Goal: Information Seeking & Learning: Understand process/instructions

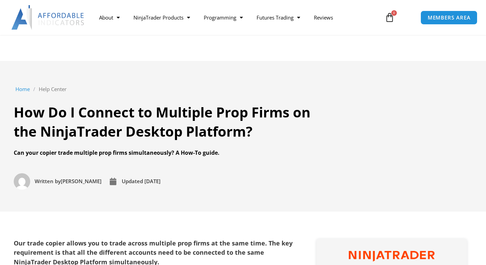
click at [121, 239] on strong "Our trade copier allows you to trade across multiple prop firms at the same tim…" at bounding box center [153, 252] width 279 height 27
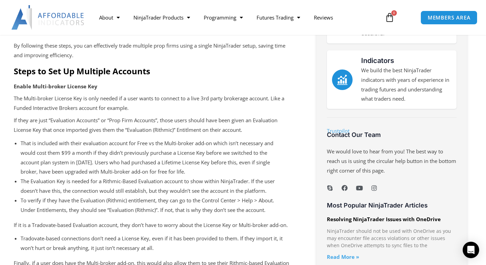
scroll to position [387, 0]
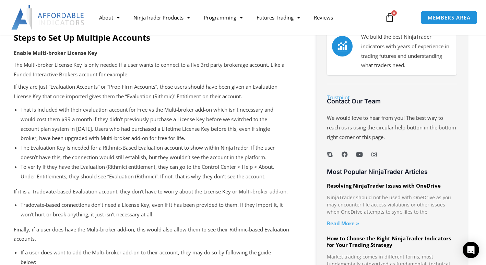
click at [70, 109] on li "That is included with their evaluation account for Free vs the Multi-broker add…" at bounding box center [153, 124] width 265 height 38
click at [68, 109] on li "That is included with their evaluation account for Free vs the Multi-broker add…" at bounding box center [153, 124] width 265 height 38
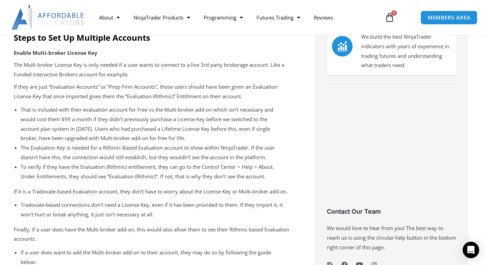
click at [56, 106] on li "That is included with their evaluation account for Free vs the Multi-broker add…" at bounding box center [153, 124] width 265 height 38
click at [57, 109] on li "That is included with their evaluation account for Free vs the Multi-broker add…" at bounding box center [153, 124] width 265 height 38
click at [55, 110] on li "That is included with their evaluation account for Free vs the Multi-broker add…" at bounding box center [153, 124] width 265 height 38
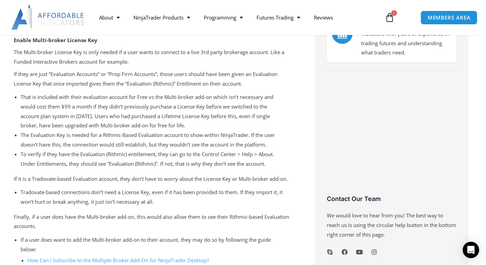
scroll to position [400, 0]
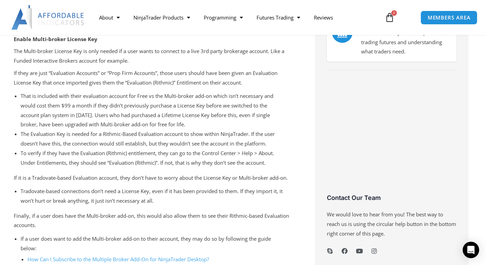
click at [54, 112] on li "That is included with their evaluation account for Free vs the Multi-broker add…" at bounding box center [153, 110] width 265 height 38
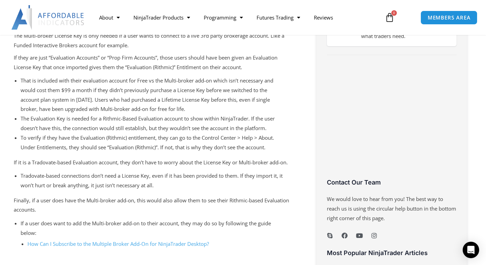
scroll to position [421, 0]
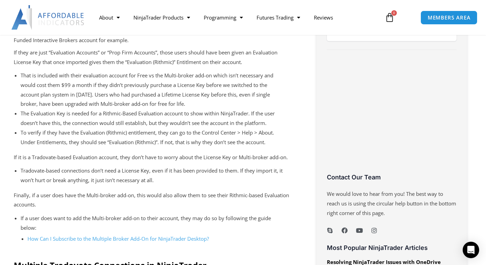
click at [52, 121] on li "The Evaluation Key is needed for a Rithmic-Based Evaluation account to show wit…" at bounding box center [153, 118] width 265 height 19
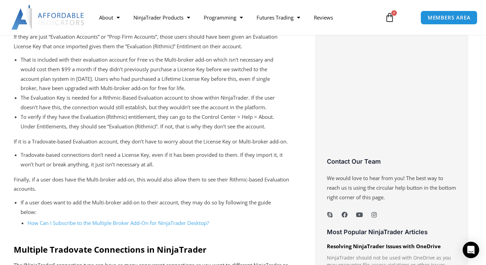
scroll to position [438, 0]
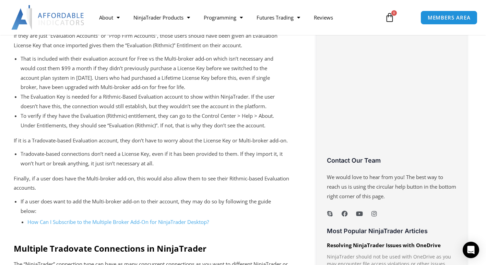
click at [52, 122] on li "To verify if they have the Evaluation (Rithmic) entitlement, they can go to the…" at bounding box center [153, 120] width 265 height 19
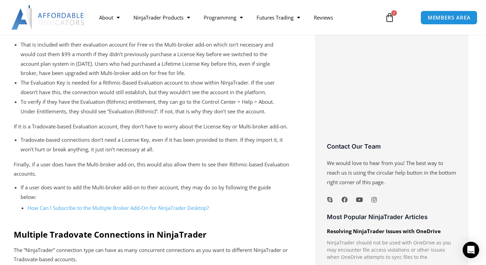
scroll to position [456, 0]
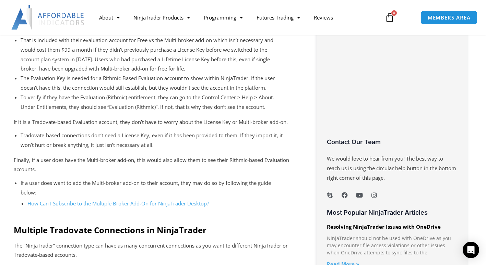
click at [65, 136] on li "Tradovate-based connections don’t need a License Key, even if it has been provi…" at bounding box center [153, 140] width 265 height 19
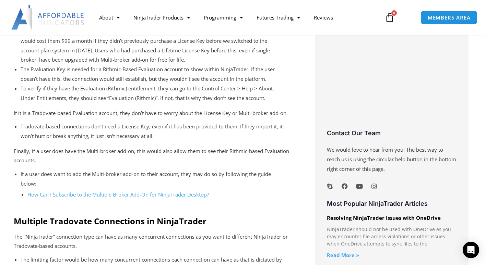
scroll to position [465, 0]
click at [99, 192] on link "How Can I Subscribe to the Multiple Broker Add-On for NinjaTrader Desktop?" at bounding box center [117, 194] width 181 height 7
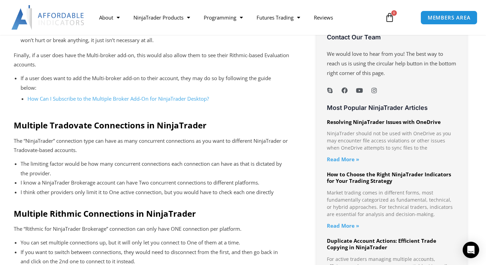
scroll to position [561, 0]
click at [76, 142] on p "The “NinjaTrader” connection type can have as many concurrent connections as yo…" at bounding box center [153, 145] width 279 height 19
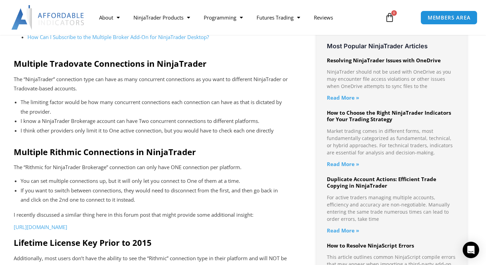
scroll to position [632, 0]
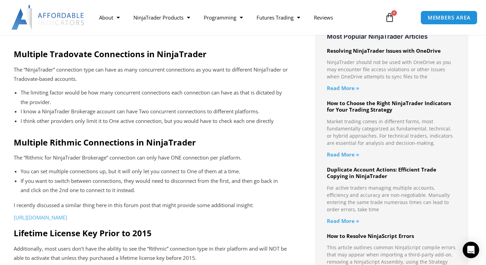
click at [93, 162] on p "The “Rithmic for NinjaTrader Brokerage” connection can only have ONE connection…" at bounding box center [153, 158] width 279 height 10
click at [89, 160] on p "The “Rithmic for NinjaTrader Brokerage” connection can only have ONE connection…" at bounding box center [153, 158] width 279 height 10
click at [69, 155] on p "The “Rithmic for NinjaTrader Brokerage” connection can only have ONE connection…" at bounding box center [153, 158] width 279 height 10
click at [67, 156] on p "The “Rithmic for NinjaTrader Brokerage” connection can only have ONE connection…" at bounding box center [153, 158] width 279 height 10
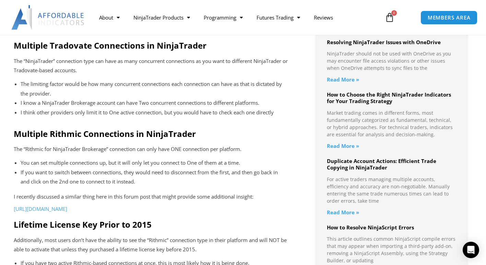
scroll to position [642, 0]
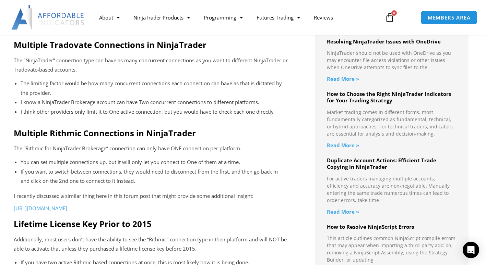
click at [71, 145] on p "The “Rithmic for NinjaTrader Brokerage” connection can only have ONE connection…" at bounding box center [153, 149] width 279 height 10
click at [78, 168] on li "If you want to switch between connections, they would need to disconnect from t…" at bounding box center [153, 176] width 265 height 19
click at [80, 161] on li "You can set multiple connections up, but it will only let you connect to One of…" at bounding box center [153, 163] width 265 height 10
click at [83, 168] on li "If you want to switch between connections, they would need to disconnect from t…" at bounding box center [153, 176] width 265 height 19
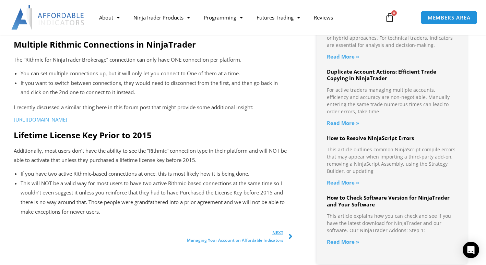
scroll to position [732, 0]
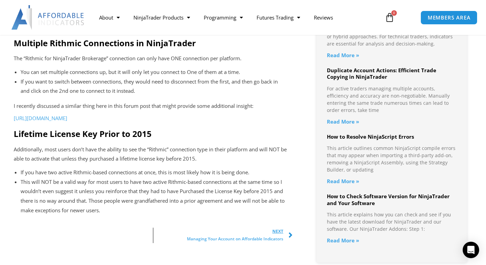
click at [69, 160] on p "Additionally, most users don’t have the ability to see the “Rithmic” connection…" at bounding box center [153, 154] width 279 height 19
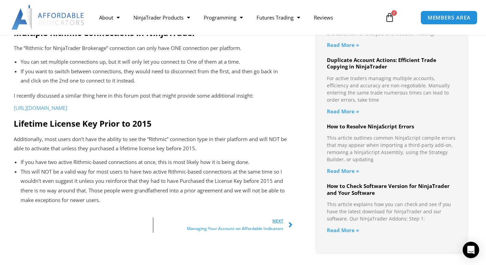
scroll to position [742, 0]
click at [68, 154] on p "Additionally, most users don’t have the ability to see the “Rithmic” connection…" at bounding box center [153, 143] width 279 height 19
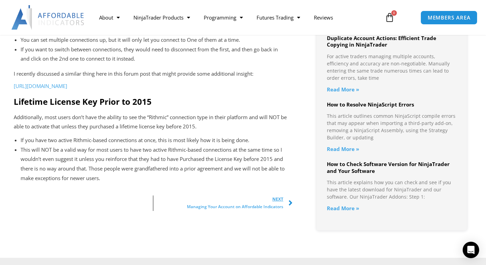
scroll to position [764, 0]
click at [65, 145] on li "If you have two active Rithmic-based connections at once, this is most likely h…" at bounding box center [153, 140] width 265 height 10
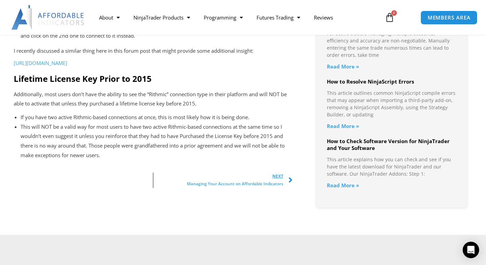
scroll to position [787, 0]
click at [62, 134] on li "This will NOT be a valid way for most users to have two active Rithmic-based co…" at bounding box center [153, 141] width 265 height 38
click at [60, 135] on li "This will NOT be a valid way for most users to have two active Rithmic-based co…" at bounding box center [153, 141] width 265 height 38
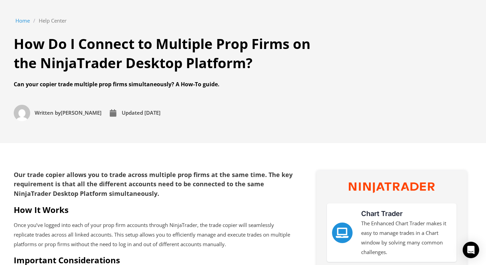
scroll to position [0, 0]
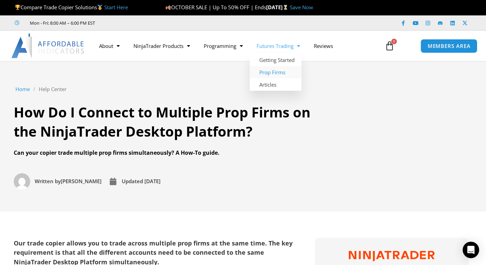
click at [278, 74] on link "Prop Firms" at bounding box center [275, 72] width 52 height 12
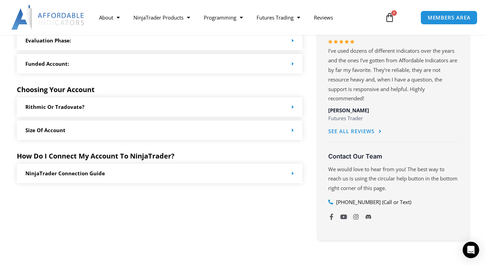
scroll to position [361, 0]
click at [187, 112] on div "Rithmic or Tradovate?" at bounding box center [160, 107] width 286 height 20
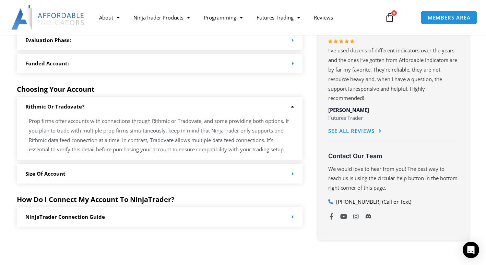
click at [172, 117] on p "Prop firms offer accounts with connections through Rithmic or Tradovate, and so…" at bounding box center [160, 136] width 262 height 38
click at [165, 121] on p "Prop firms offer accounts with connections through Rithmic or Tradovate, and so…" at bounding box center [160, 136] width 262 height 38
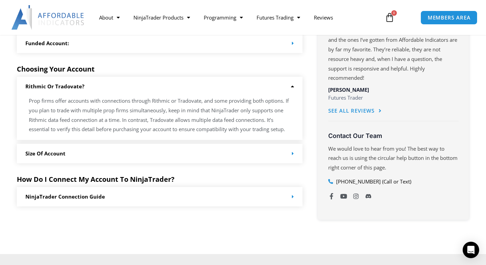
scroll to position [381, 0]
click at [149, 154] on div "Size of Account" at bounding box center [160, 154] width 286 height 20
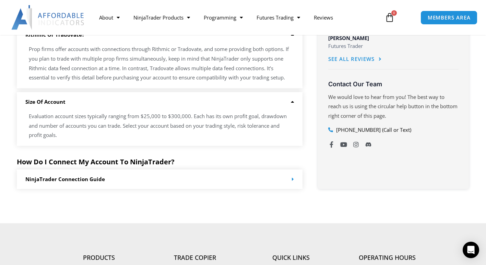
scroll to position [433, 0]
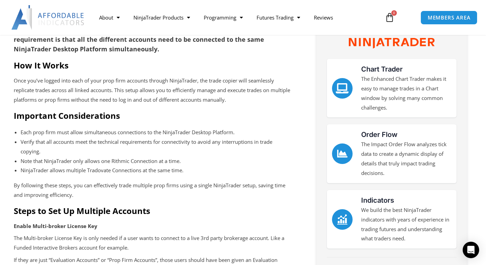
scroll to position [217, 0]
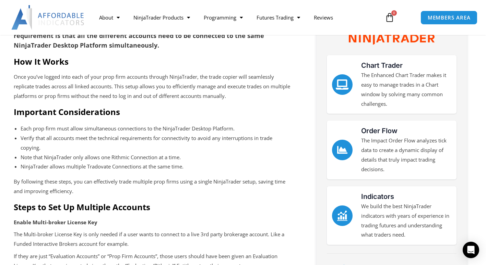
click at [134, 134] on li "Verify that all accounts meet the technical requirements for connectivity to av…" at bounding box center [153, 143] width 265 height 19
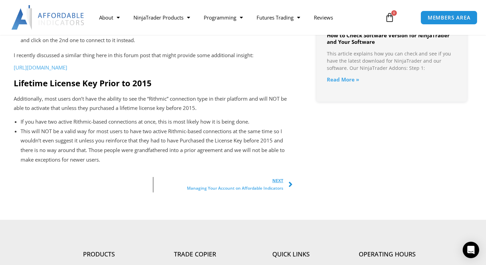
scroll to position [805, 0]
